Goal: Task Accomplishment & Management: Manage account settings

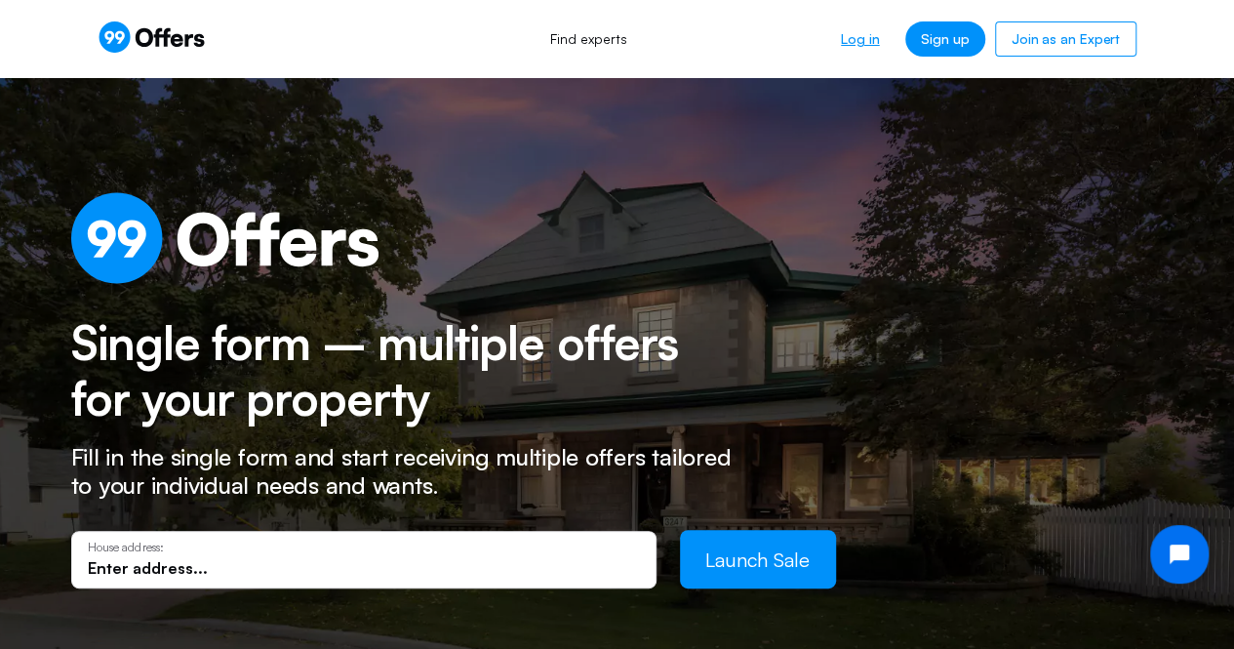
click at [856, 38] on link "Log in" at bounding box center [859, 38] width 69 height 35
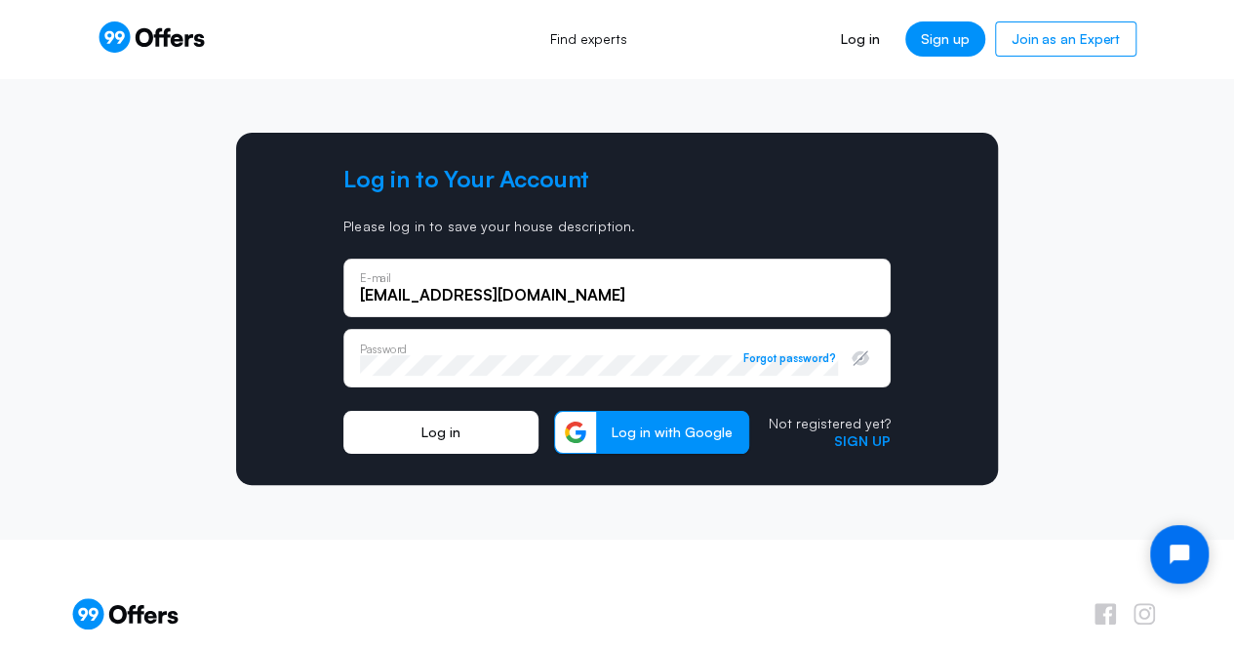
click at [450, 436] on button "Log in" at bounding box center [440, 432] width 195 height 43
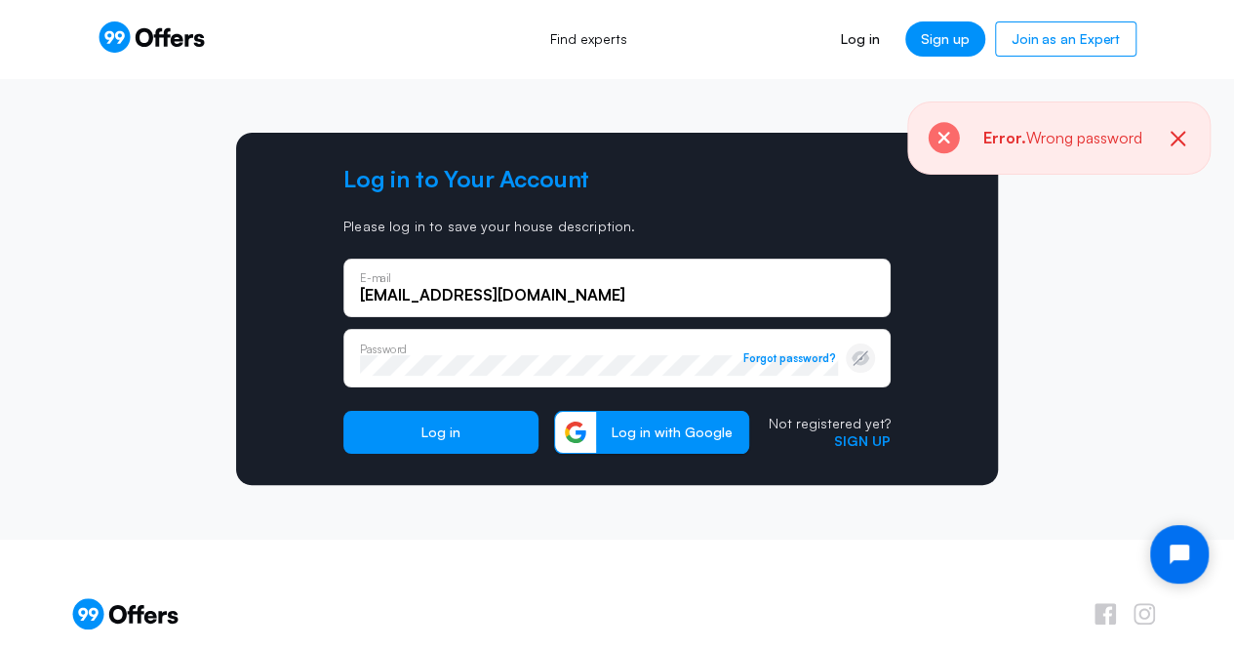
click at [860, 360] on icon "button" at bounding box center [860, 358] width 20 height 20
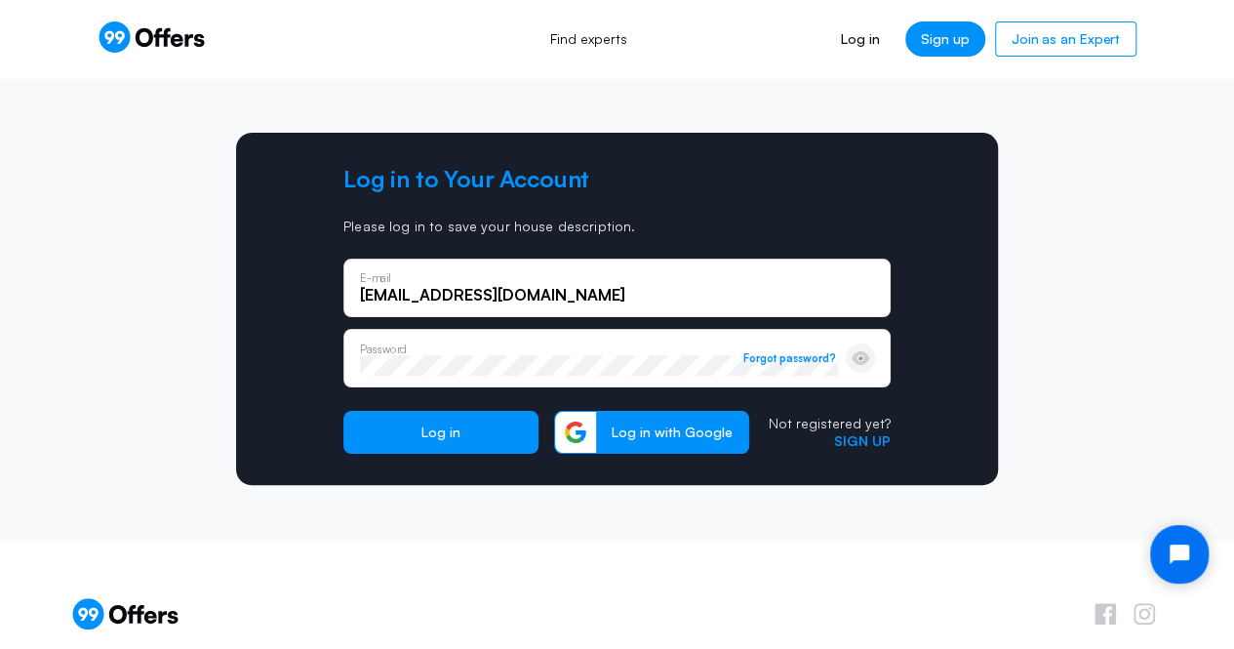
click at [599, 295] on input "[EMAIL_ADDRESS][DOMAIN_NAME]" at bounding box center [617, 294] width 514 height 21
drag, startPoint x: 620, startPoint y: 295, endPoint x: 266, endPoint y: 272, distance: 354.7
click at [266, 272] on div "Log in to Your Account Please log in to save your house description. mistermone…" at bounding box center [617, 309] width 762 height 352
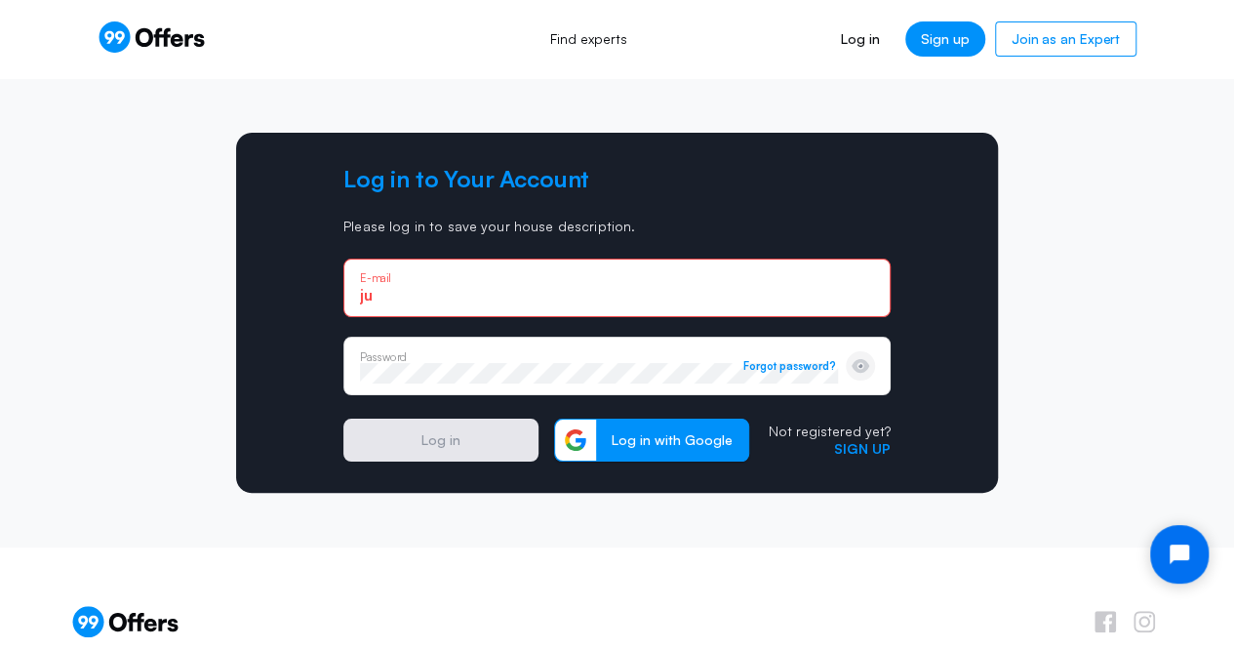
type input "judahisraelmichael@gmail.com"
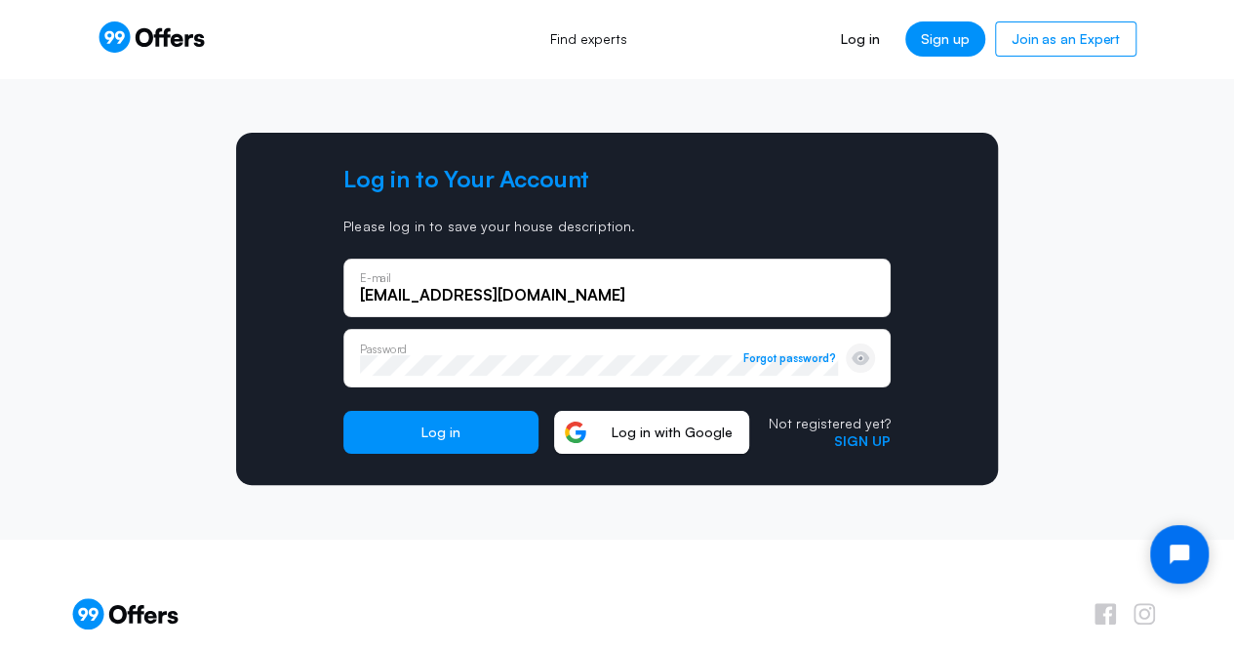
click at [690, 436] on span "Log in with Google" at bounding box center [672, 432] width 152 height 18
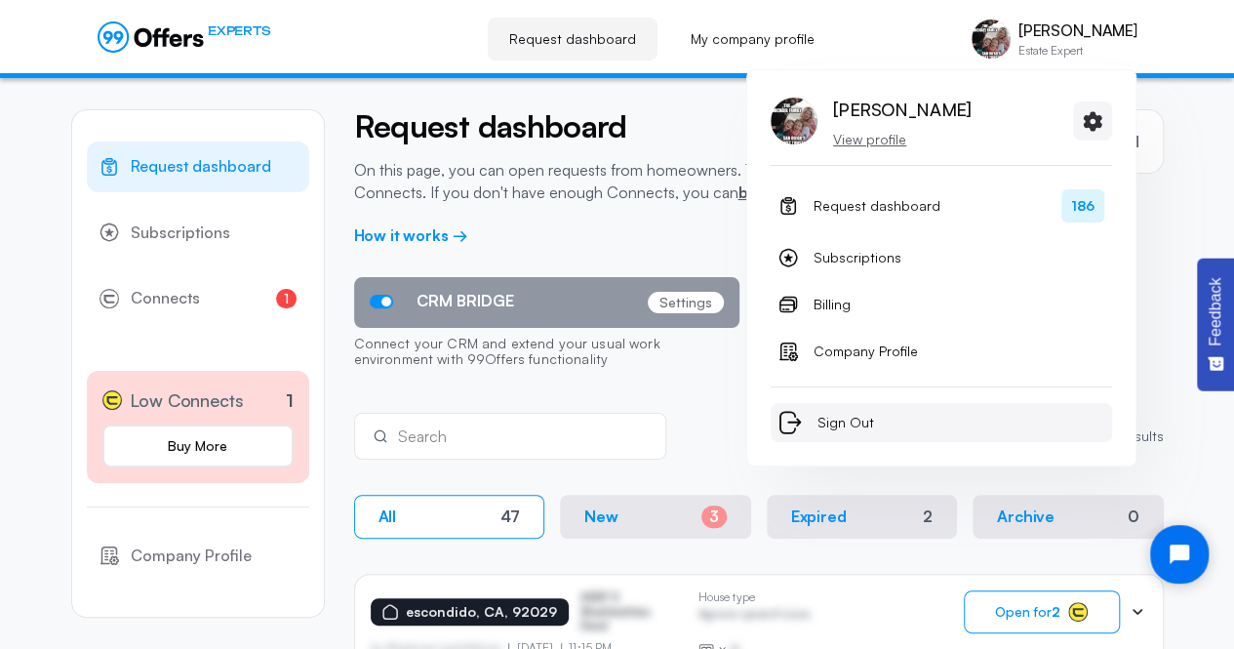
click at [856, 422] on span "Sign Out" at bounding box center [845, 422] width 57 height 23
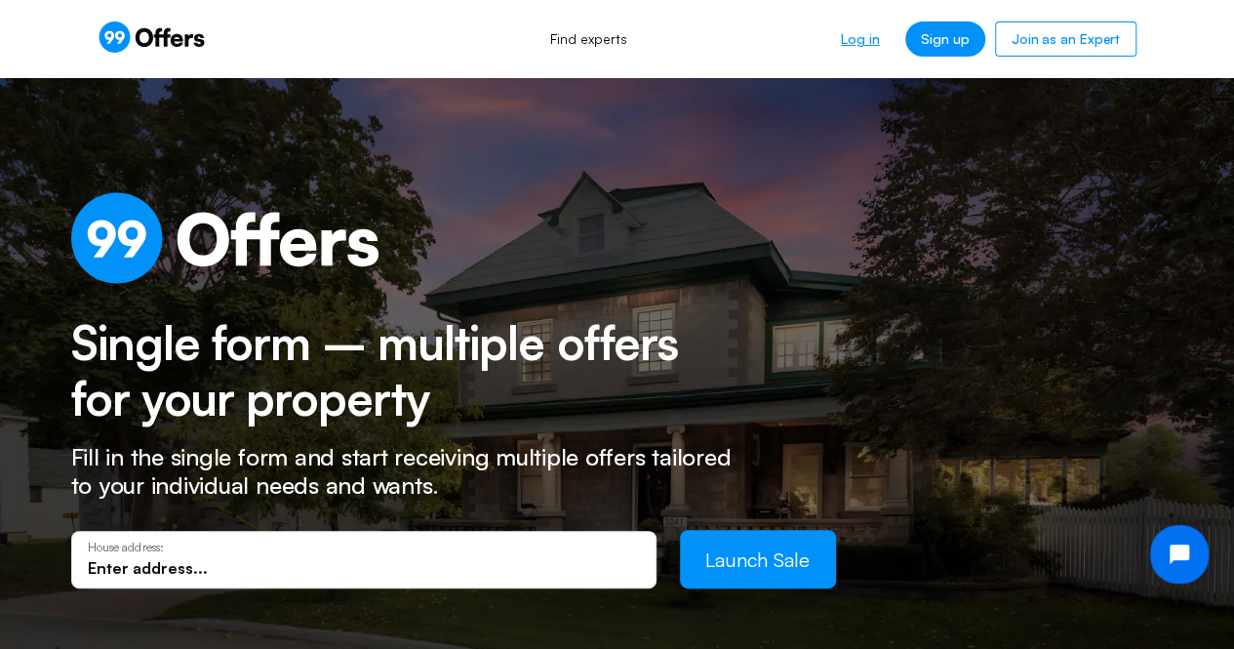
click at [869, 39] on link "Log in" at bounding box center [859, 38] width 69 height 35
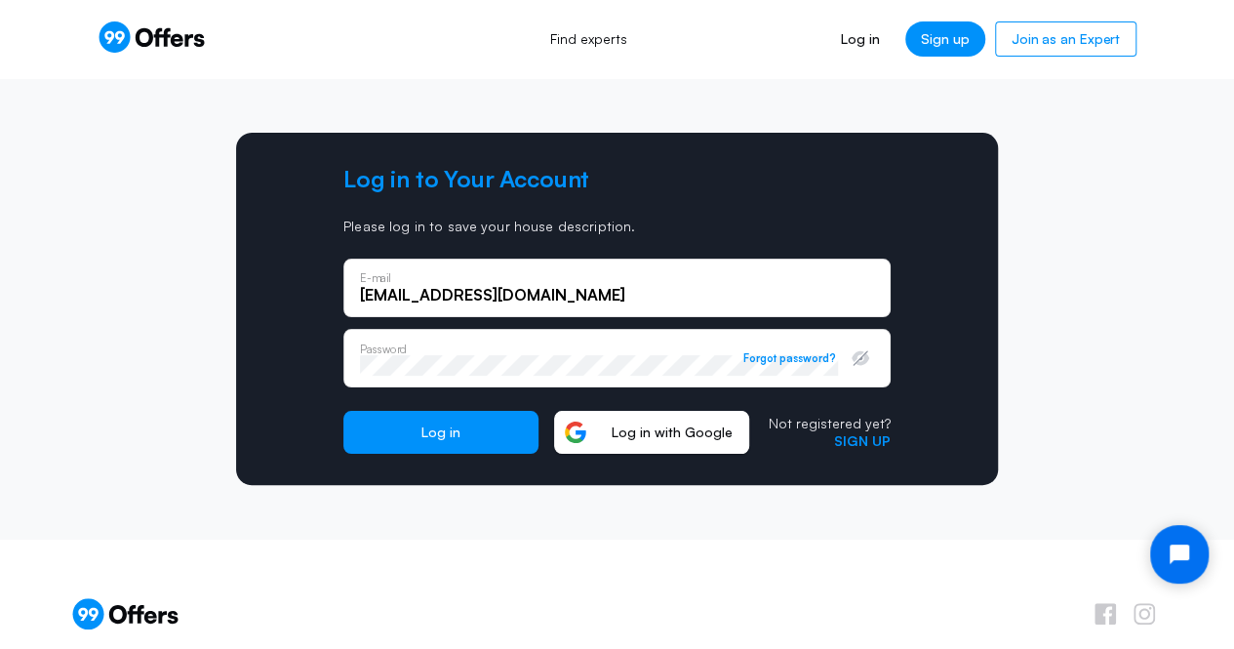
click at [661, 433] on span "Log in with Google" at bounding box center [672, 432] width 152 height 18
